Goal: Task Accomplishment & Management: Manage account settings

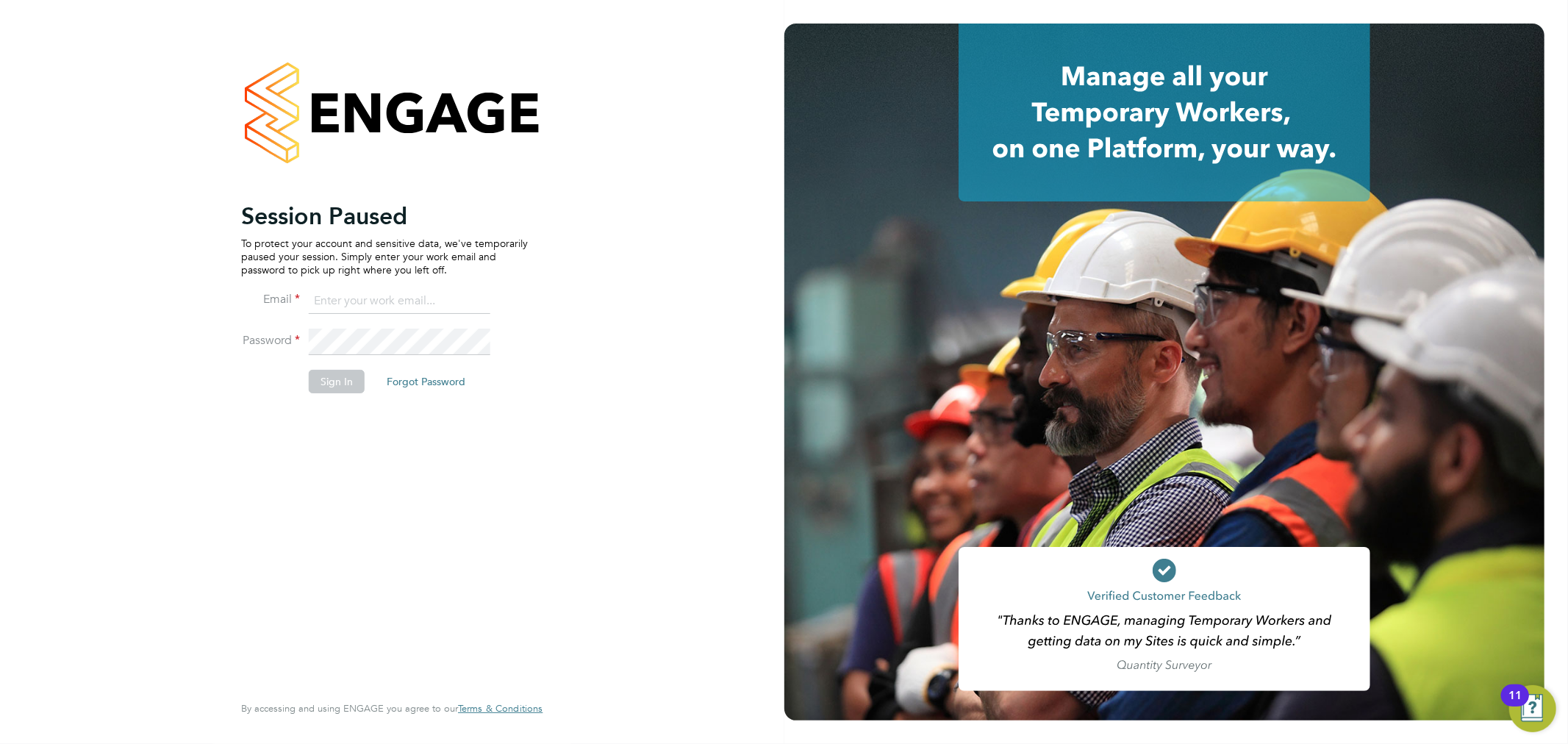
click at [438, 306] on input at bounding box center [400, 301] width 182 height 26
type input "[EMAIL_ADDRESS][PERSON_NAME][DOMAIN_NAME]"
click at [319, 384] on button "Sign In" at bounding box center [336, 382] width 56 height 24
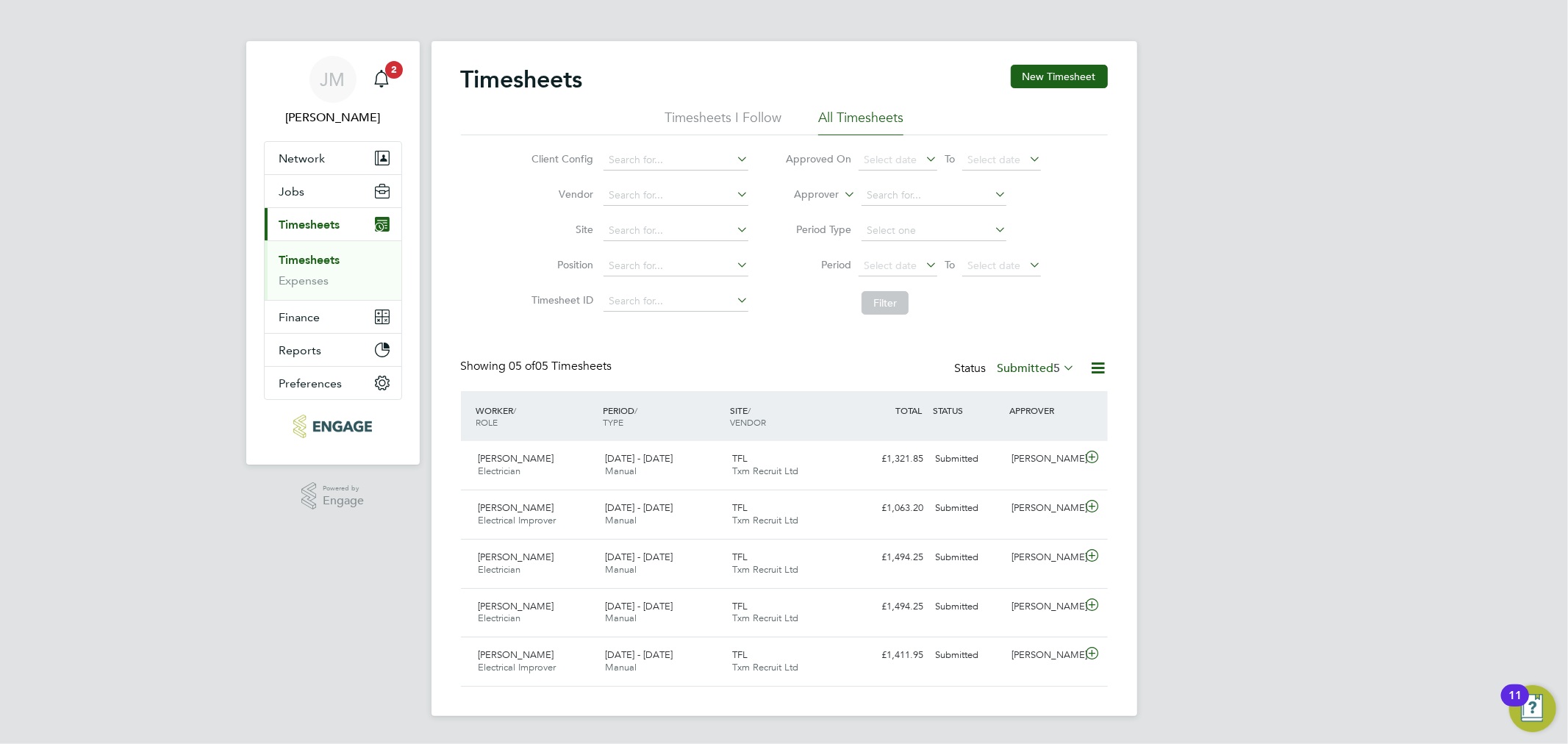
click at [1055, 365] on span "5" at bounding box center [1057, 368] width 7 height 15
click at [1047, 414] on li "Saved" at bounding box center [1025, 414] width 68 height 21
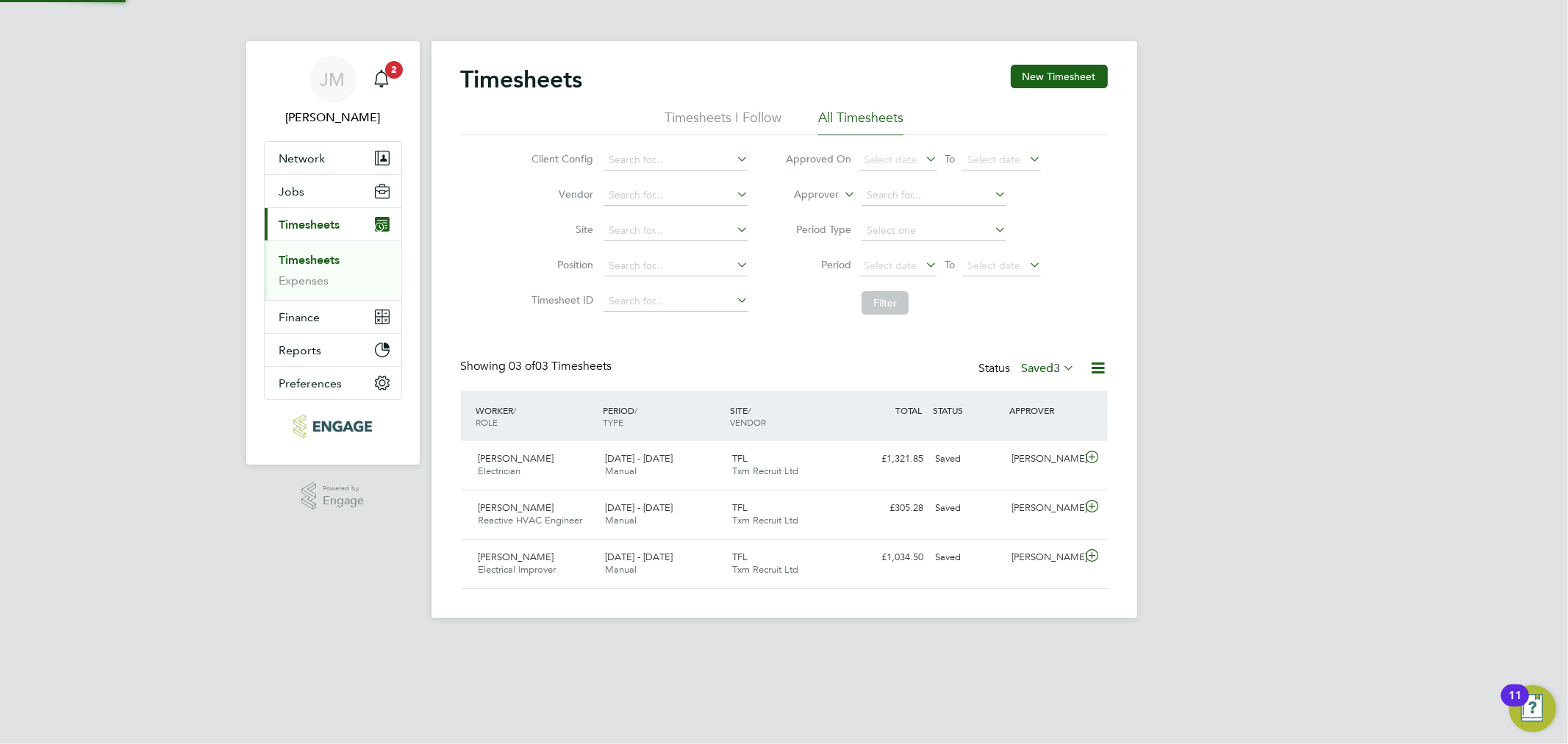
scroll to position [7, 8]
click at [972, 562] on div "Saved" at bounding box center [968, 558] width 77 height 25
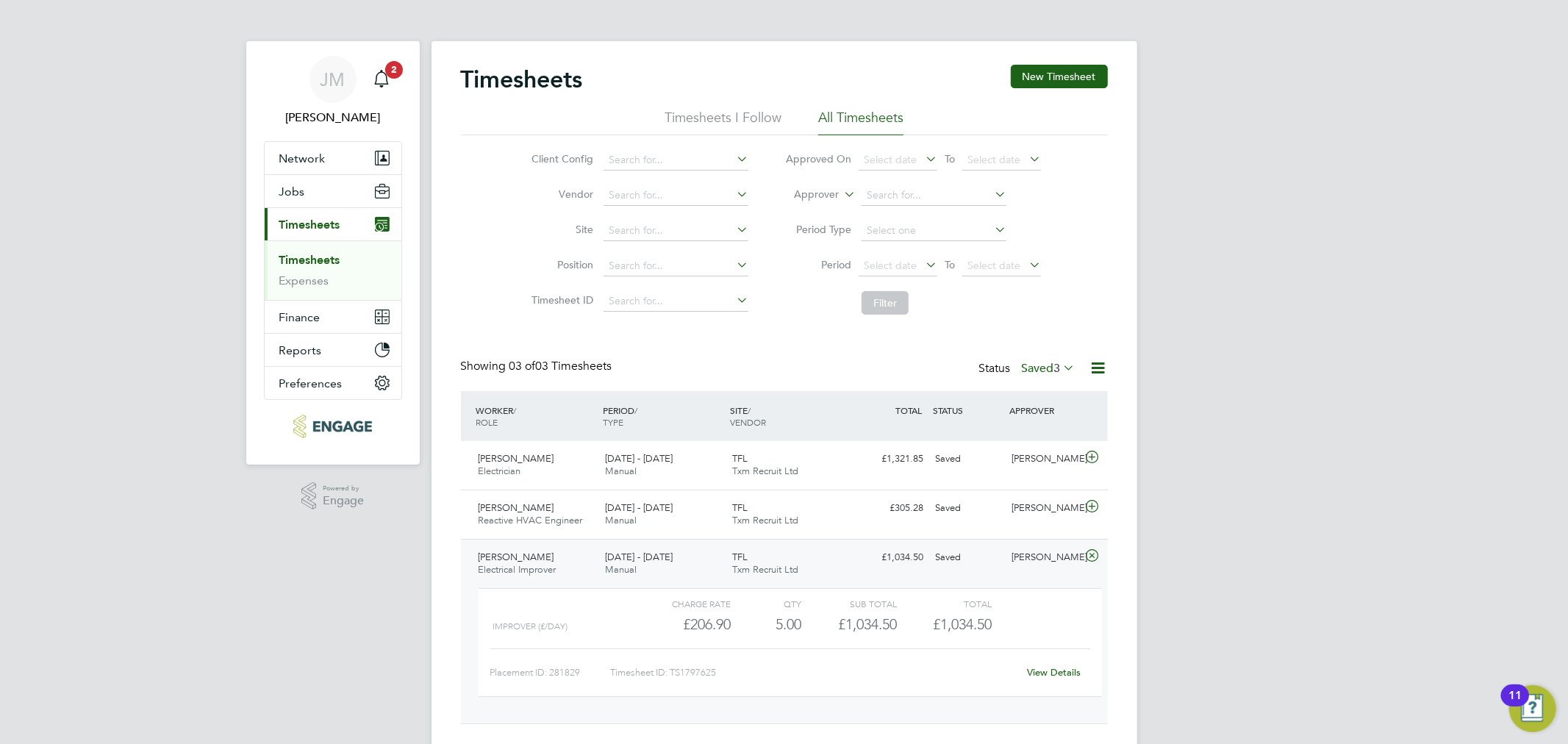
click at [1054, 669] on link "View Details" at bounding box center [1054, 672] width 54 height 13
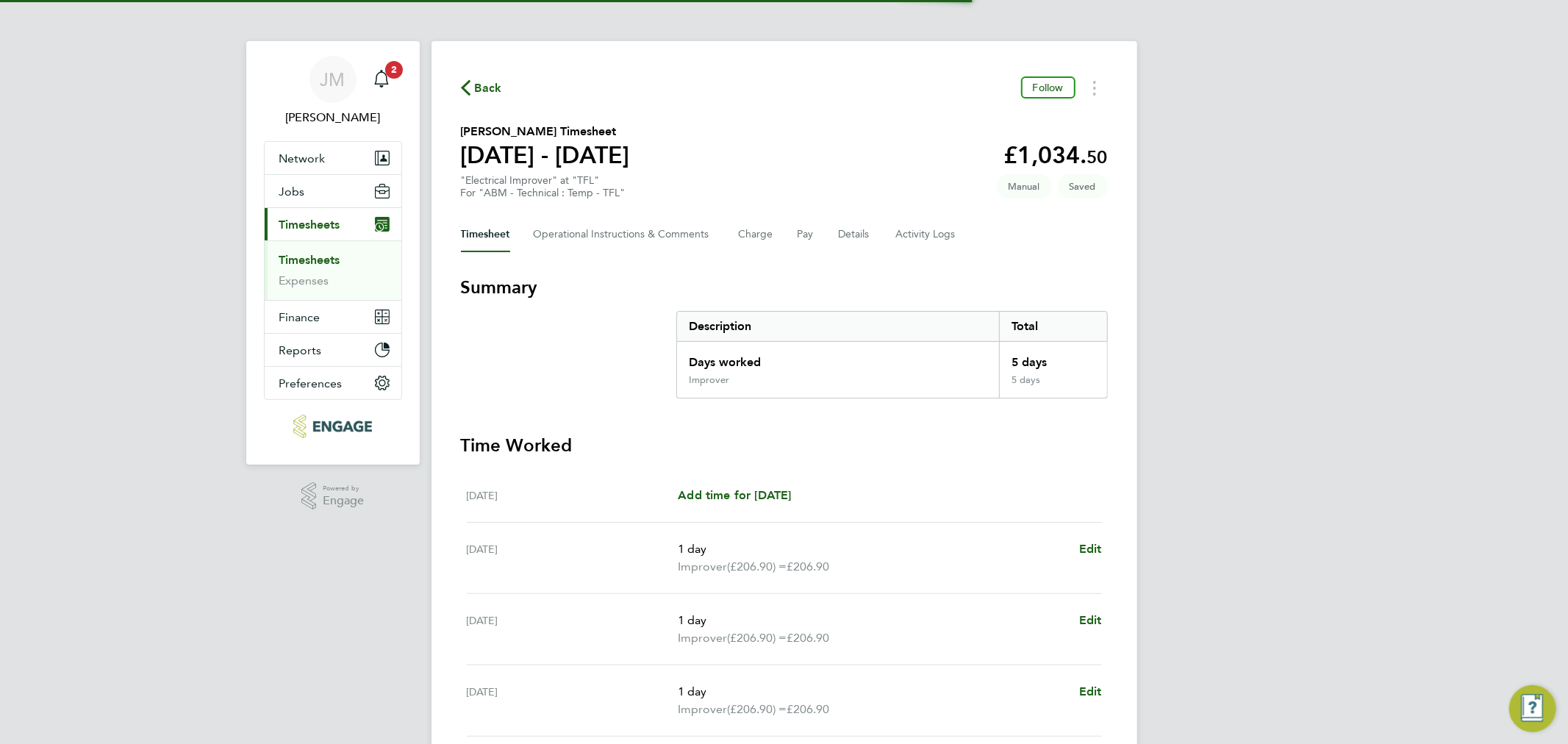
scroll to position [317, 0]
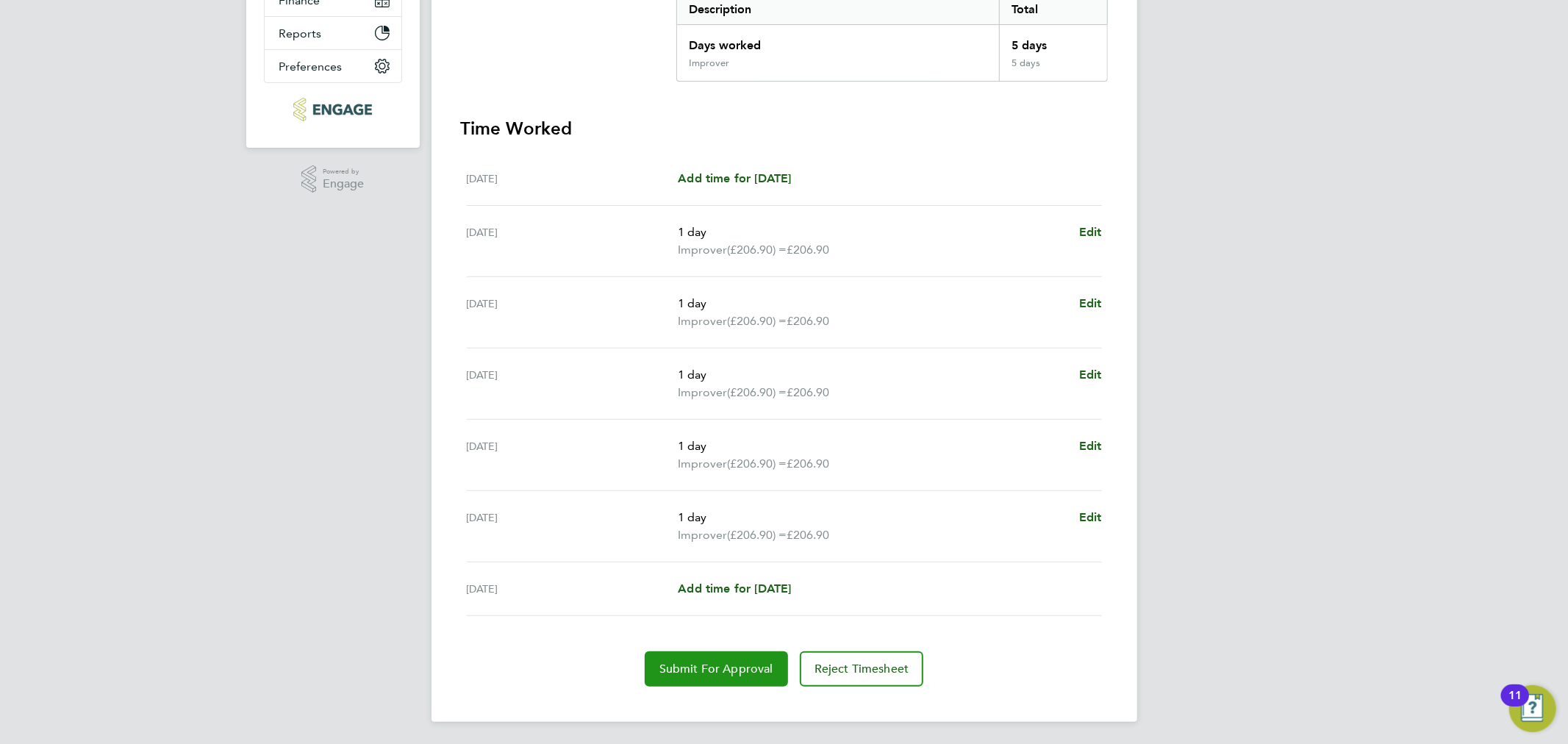
click at [726, 652] on button "Submit For Approval" at bounding box center [717, 669] width 143 height 35
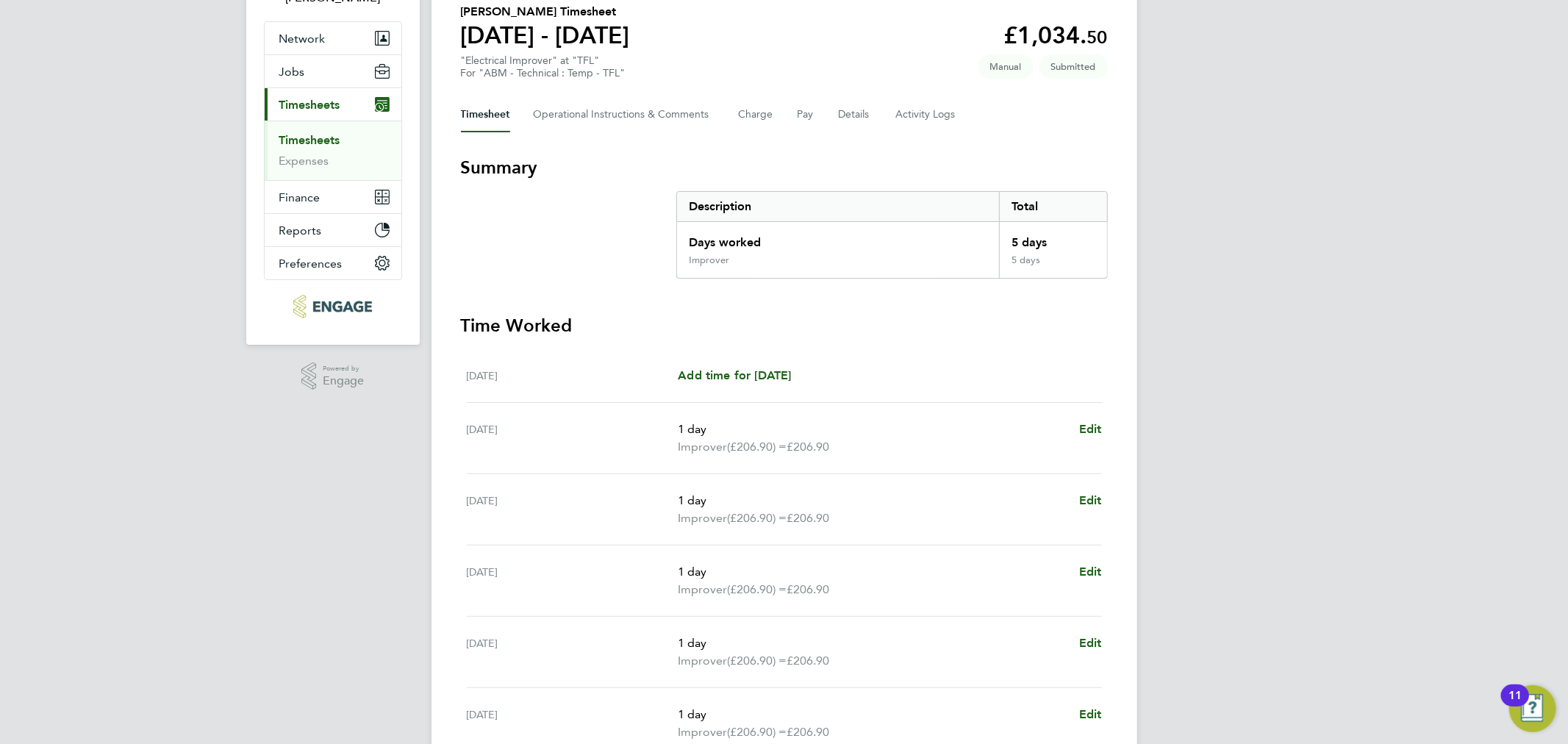
scroll to position [0, 0]
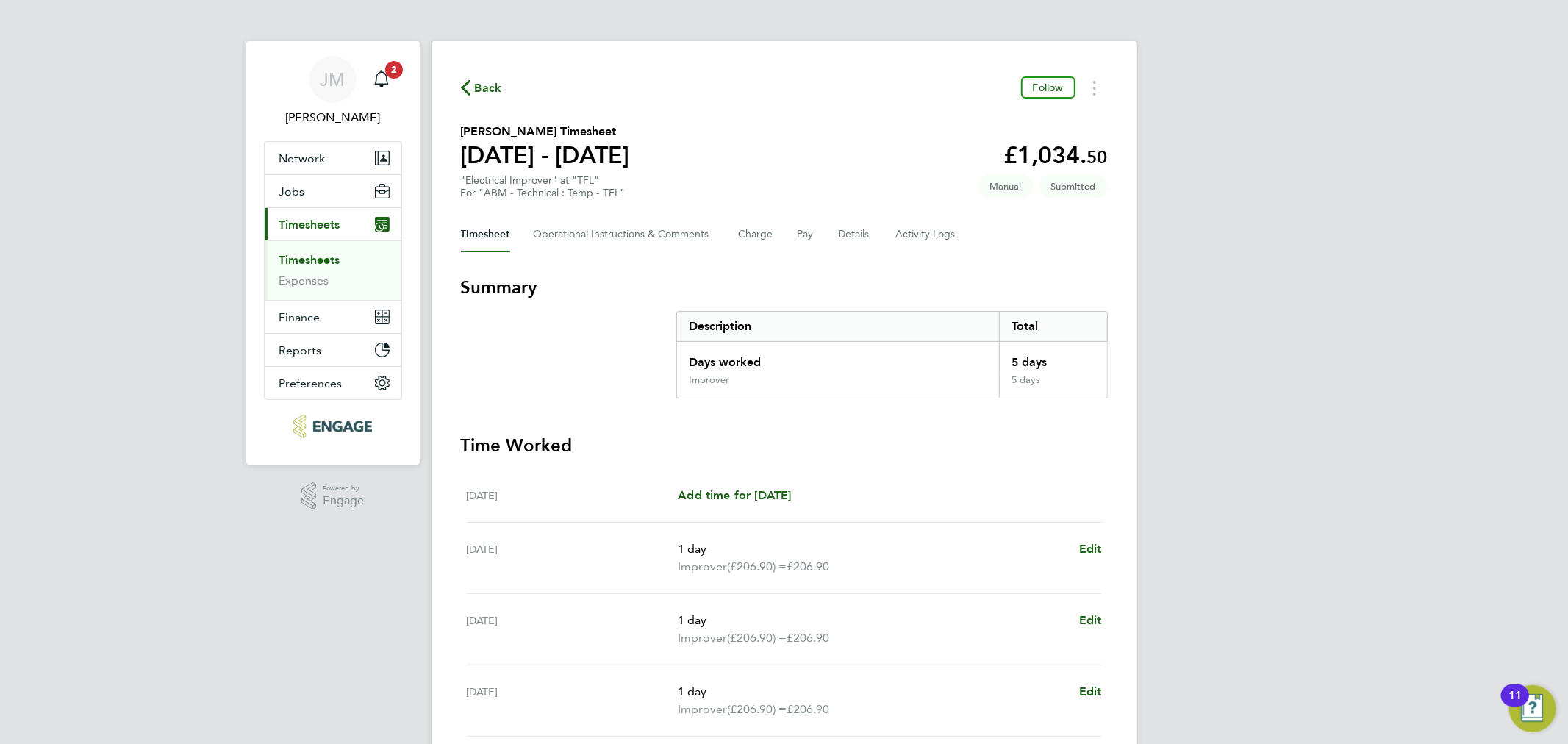
click at [321, 259] on link "Timesheets" at bounding box center [310, 259] width 61 height 14
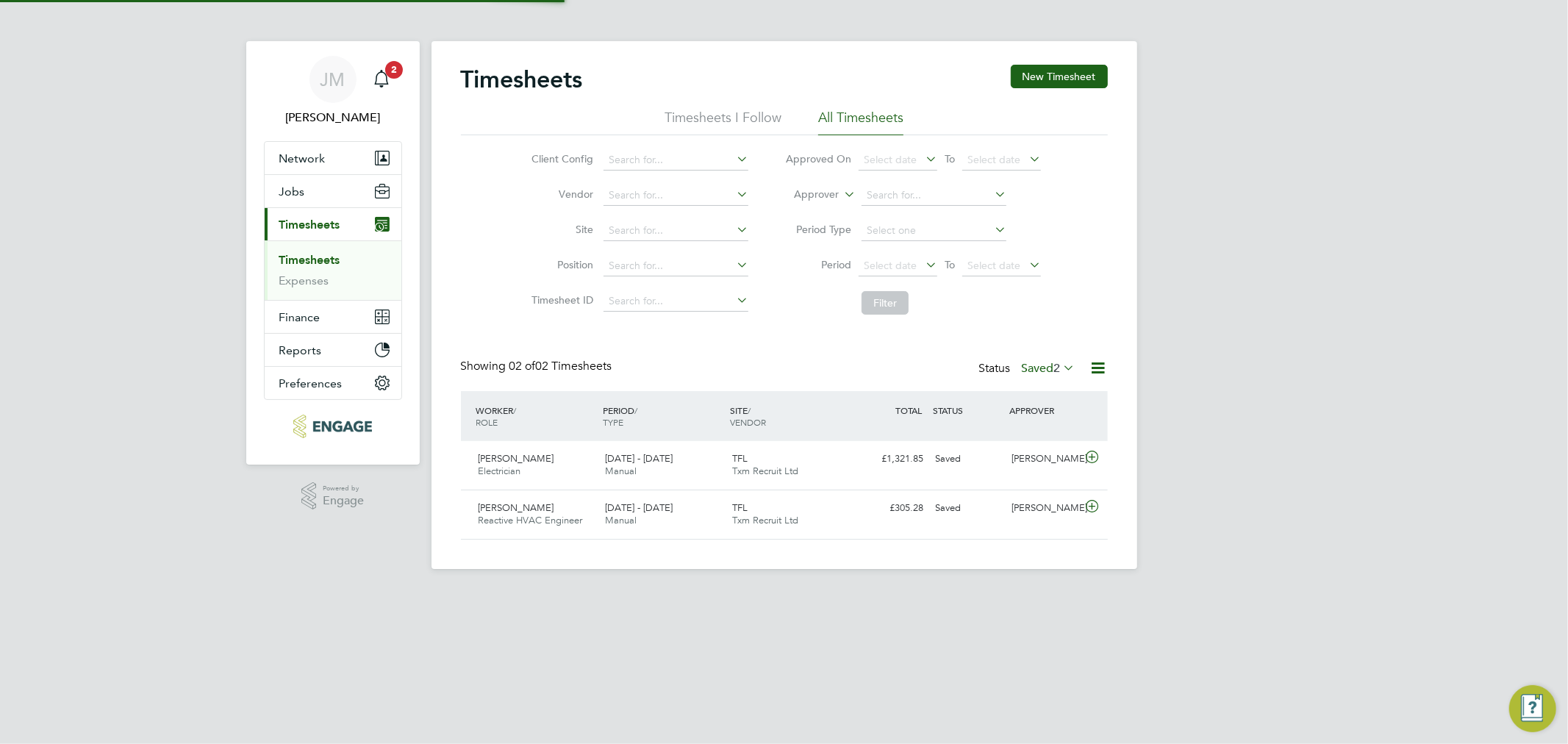
scroll to position [37, 128]
click at [1056, 368] on span "2" at bounding box center [1057, 368] width 7 height 15
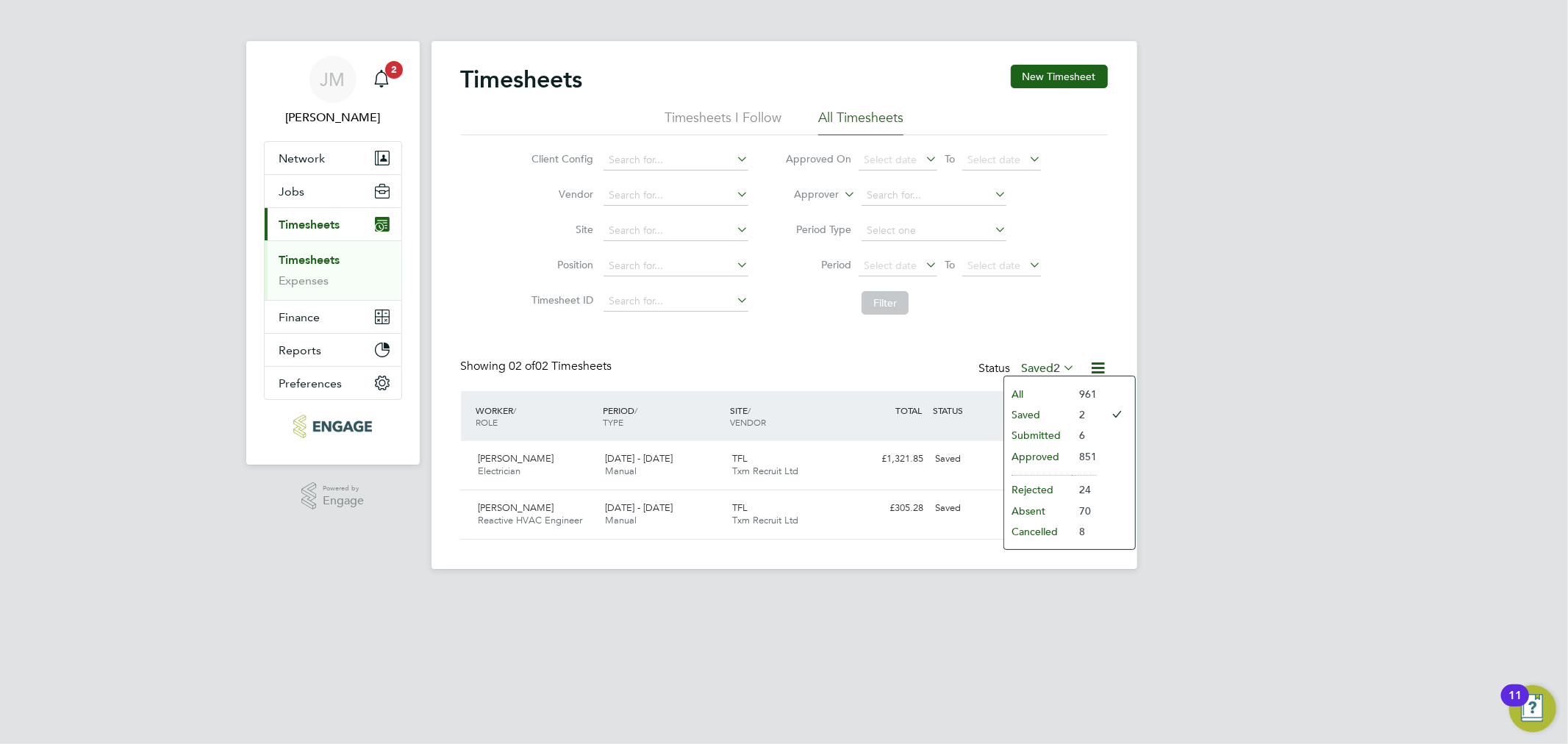
click at [1057, 435] on li "Submitted" at bounding box center [1038, 435] width 68 height 21
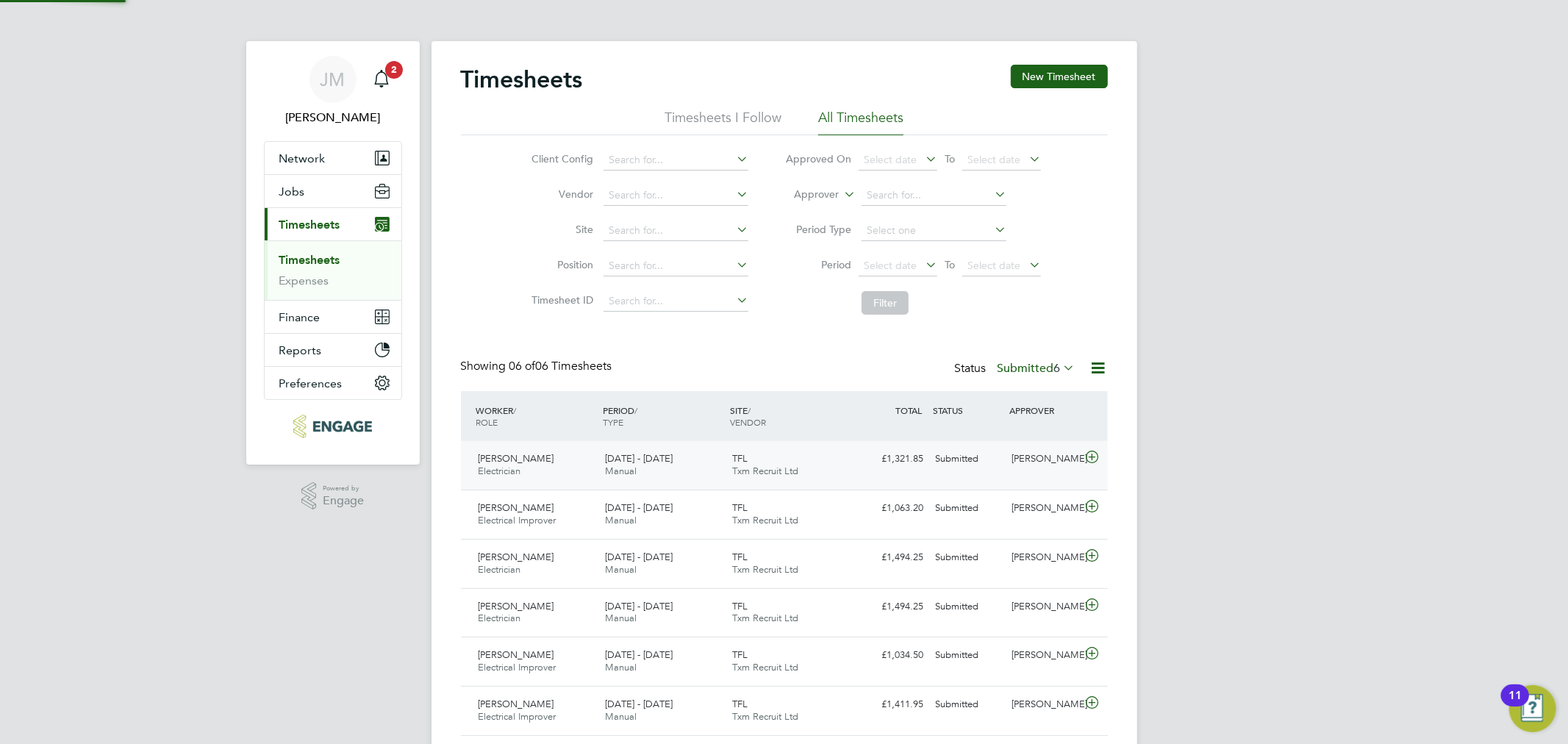
scroll to position [0, 0]
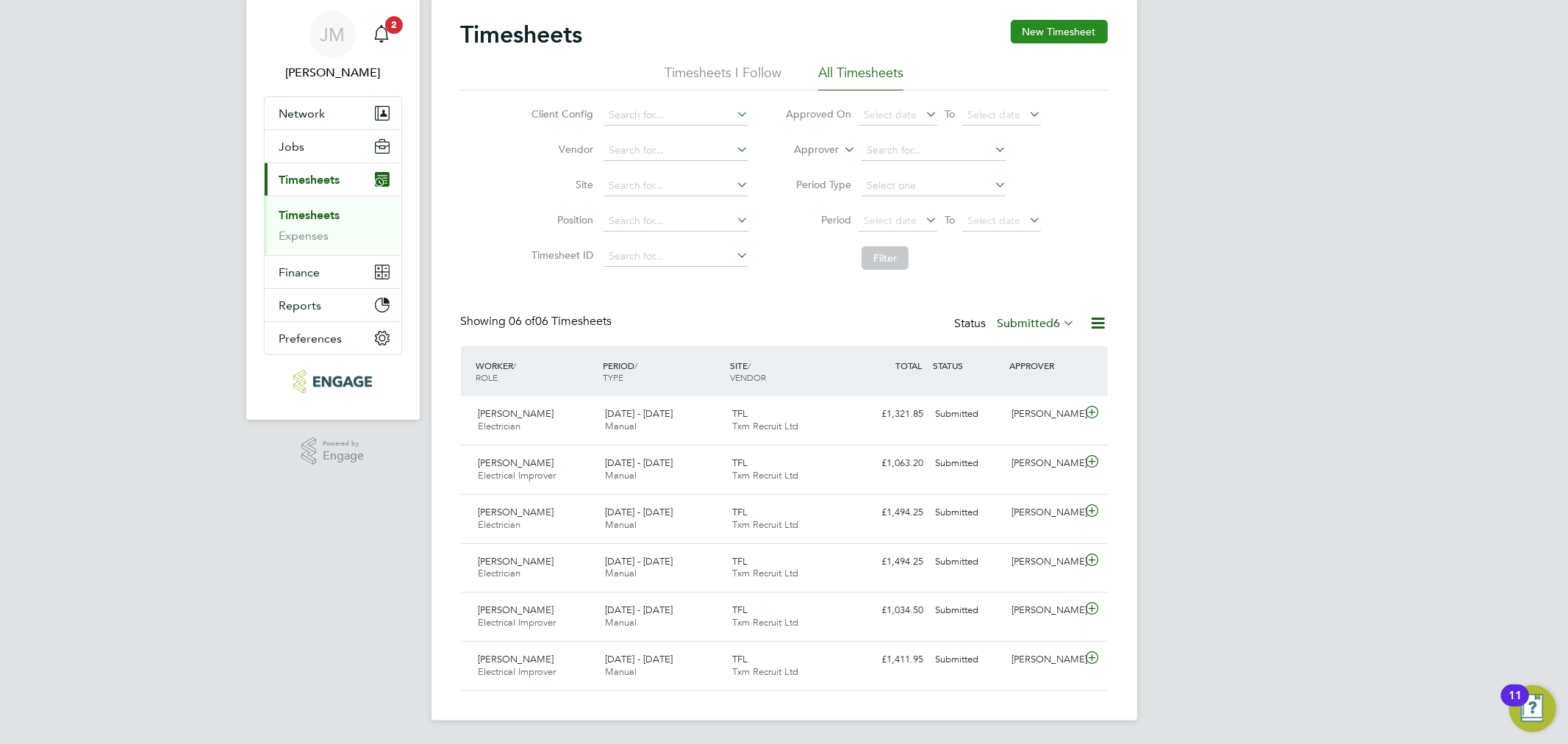
click at [1092, 31] on button "New Timesheet" at bounding box center [1059, 32] width 97 height 24
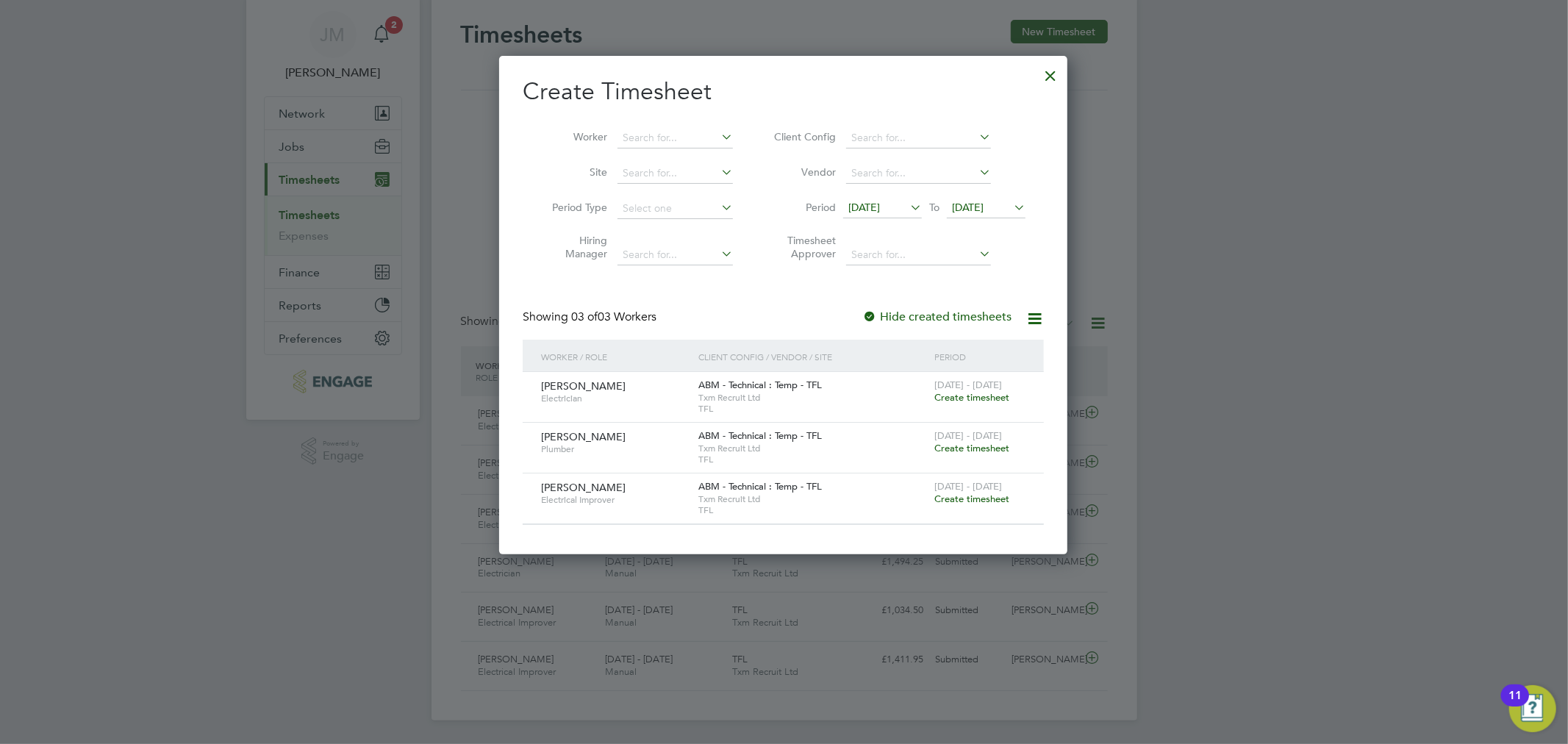
click at [998, 444] on span "Create timesheet" at bounding box center [972, 448] width 75 height 13
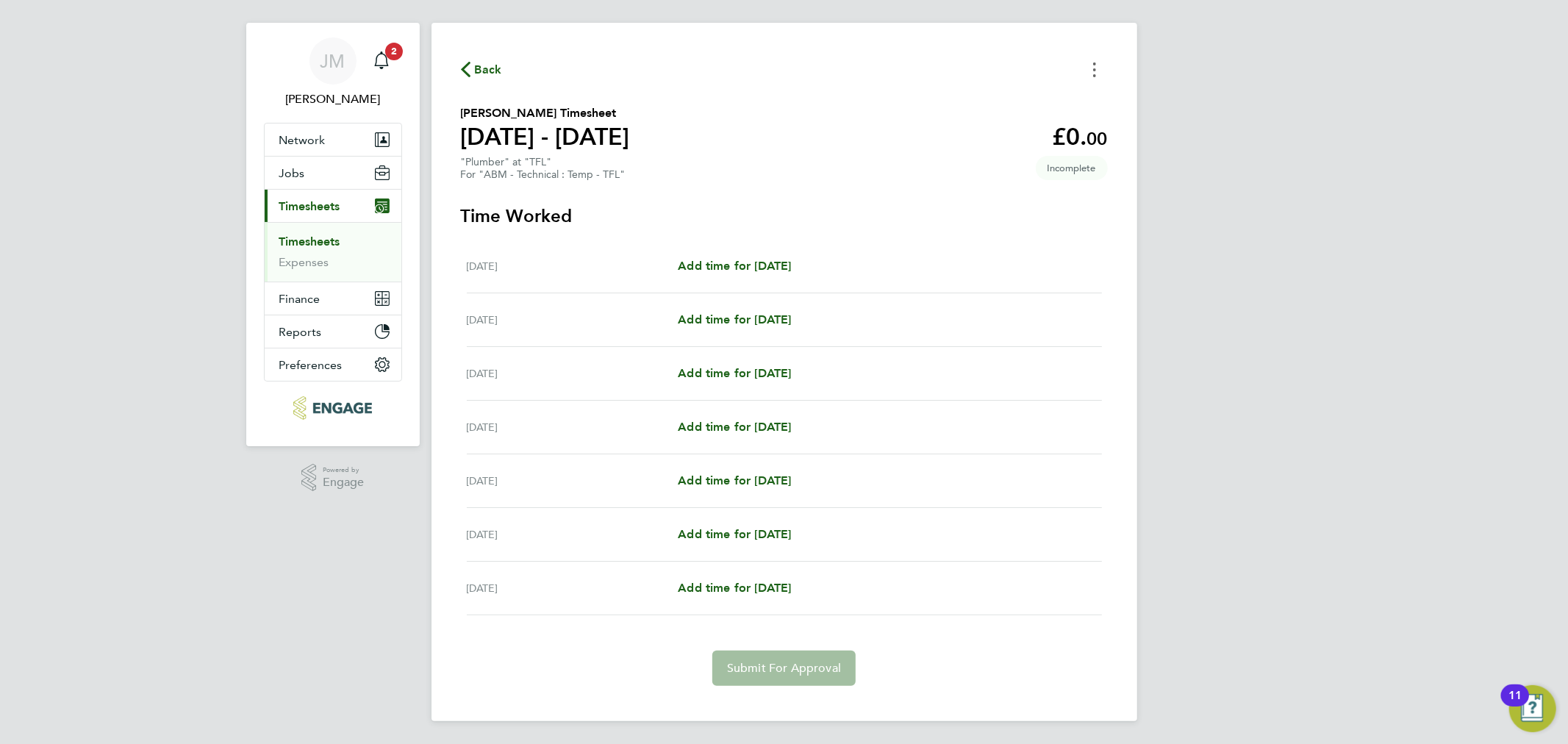
click at [1098, 64] on button "Timesheets Menu" at bounding box center [1094, 69] width 26 height 23
click at [1091, 105] on button "Mark as absent" at bounding box center [1019, 101] width 177 height 29
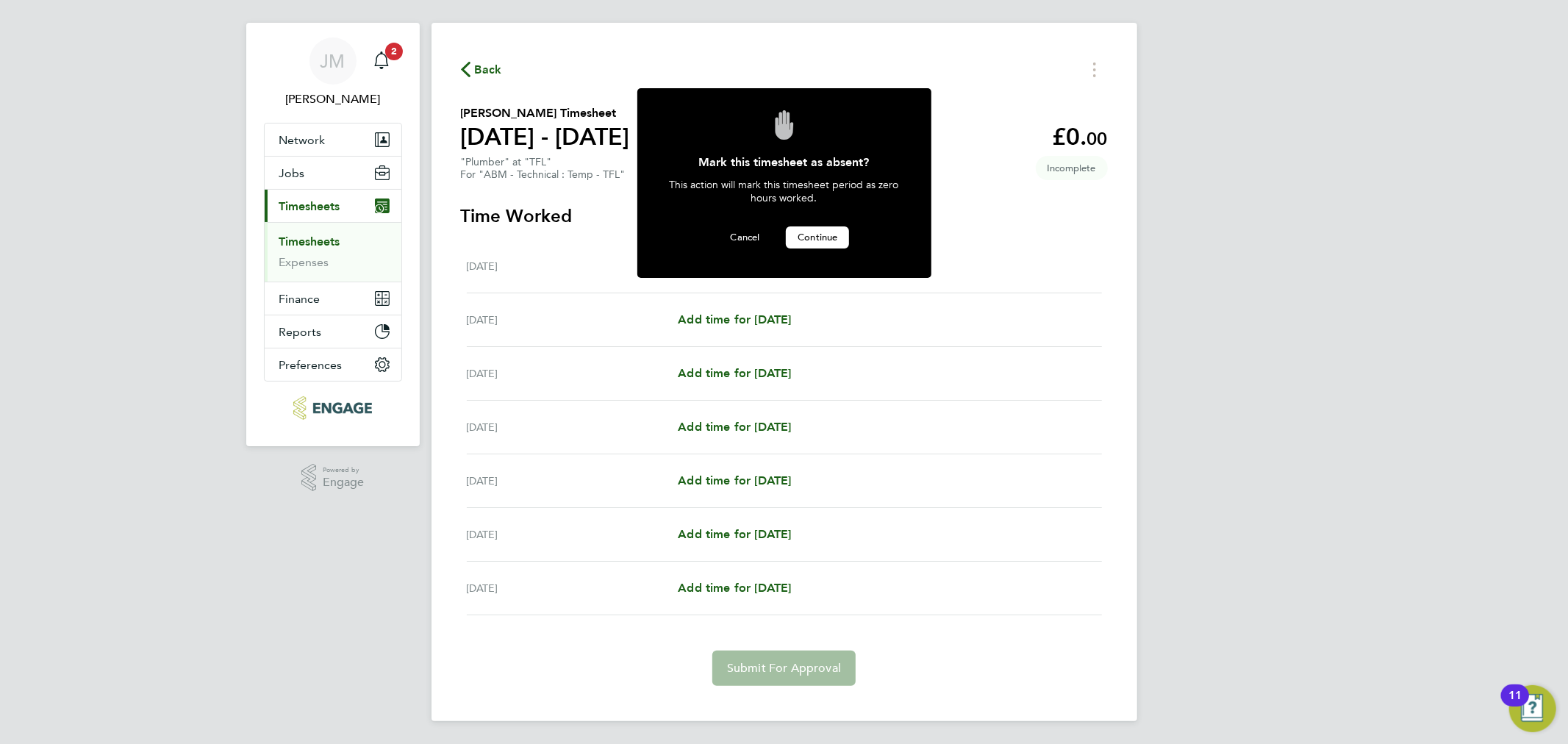
click at [807, 233] on span "Continue" at bounding box center [817, 237] width 40 height 13
